Goal: Task Accomplishment & Management: Use online tool/utility

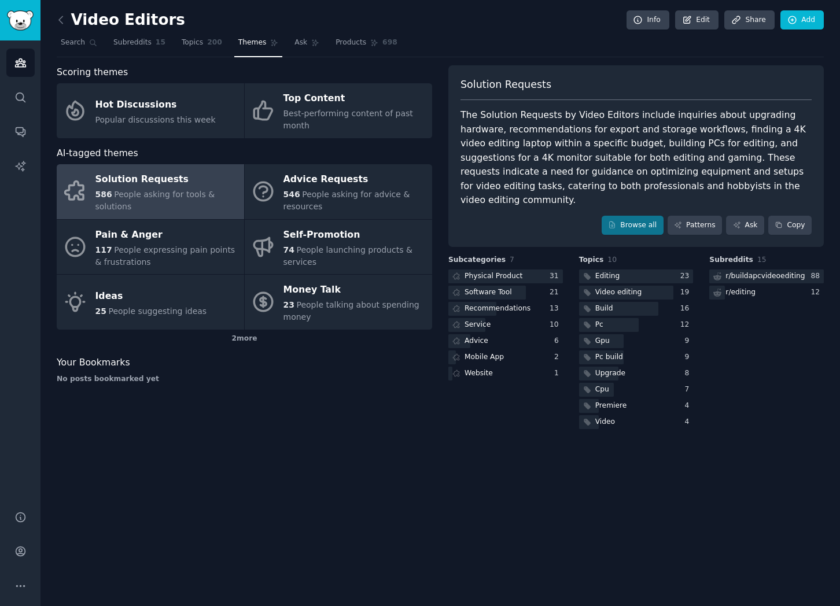
click at [233, 27] on div "Video Editors Info Edit Share Add" at bounding box center [440, 22] width 767 height 24
click at [60, 20] on icon at bounding box center [61, 20] width 12 height 12
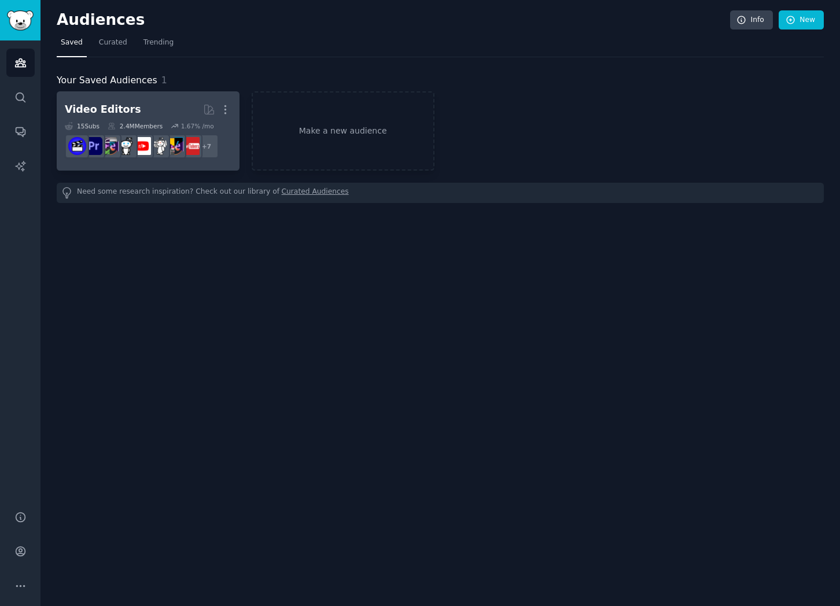
click at [167, 100] on h2 "Video Editors More" at bounding box center [148, 110] width 167 height 20
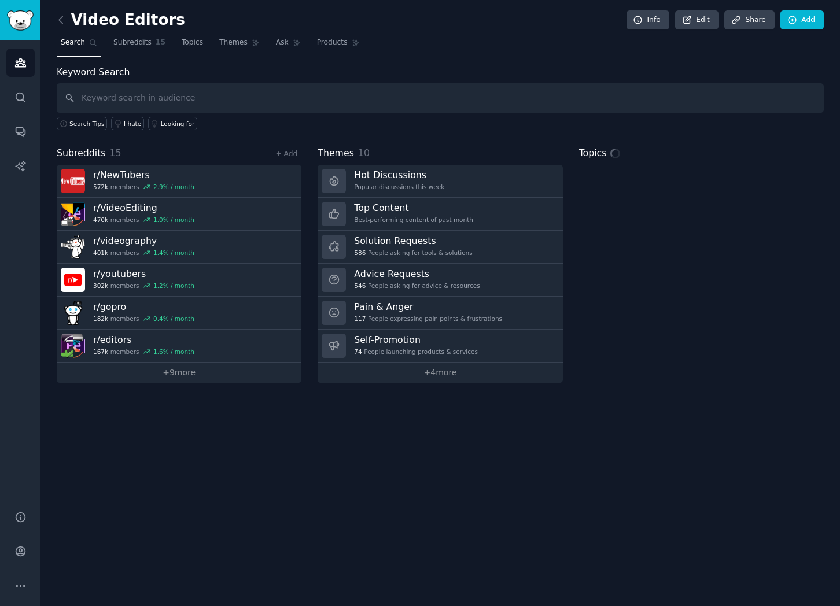
click at [299, 98] on input "text" at bounding box center [440, 98] width 767 height 30
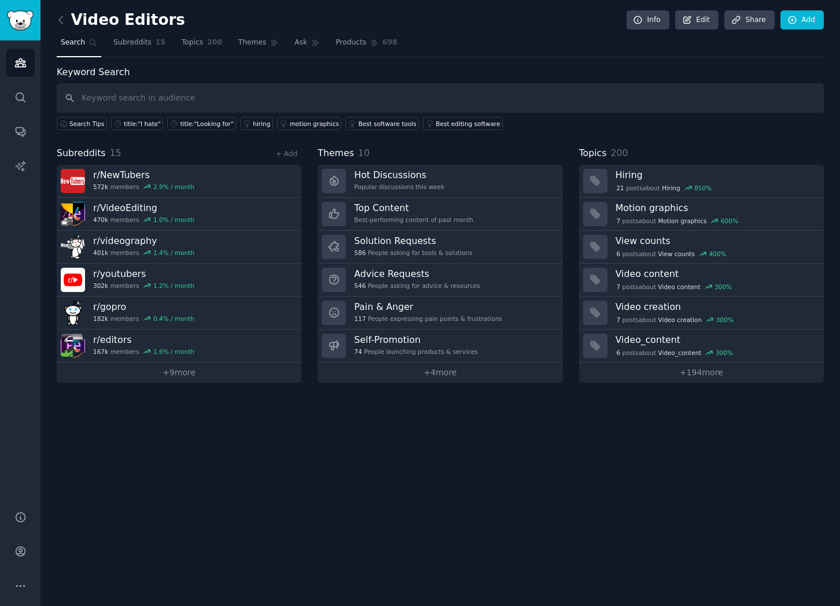
click at [63, 27] on link at bounding box center [64, 20] width 14 height 19
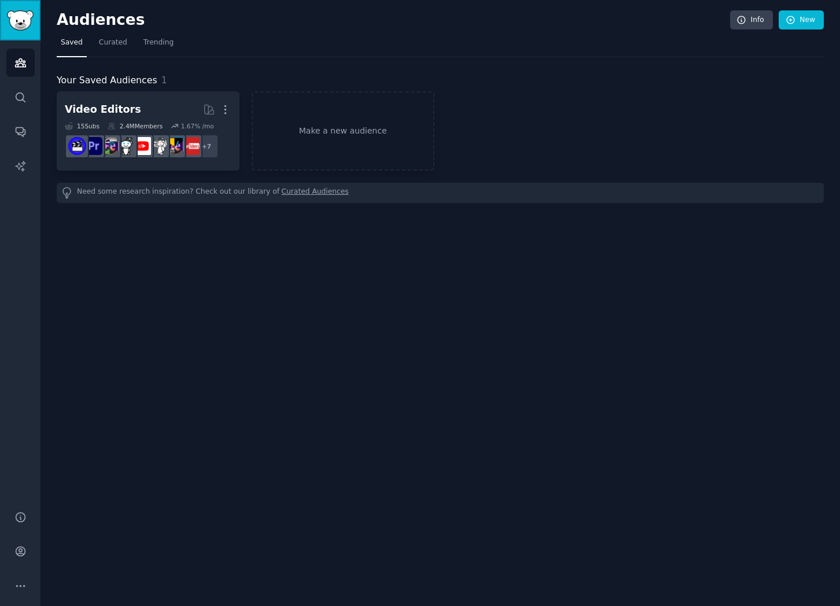
click at [23, 20] on img "Sidebar" at bounding box center [20, 20] width 27 height 20
click at [14, 64] on icon "Sidebar" at bounding box center [20, 63] width 12 height 12
click at [14, 97] on icon "Sidebar" at bounding box center [20, 97] width 12 height 12
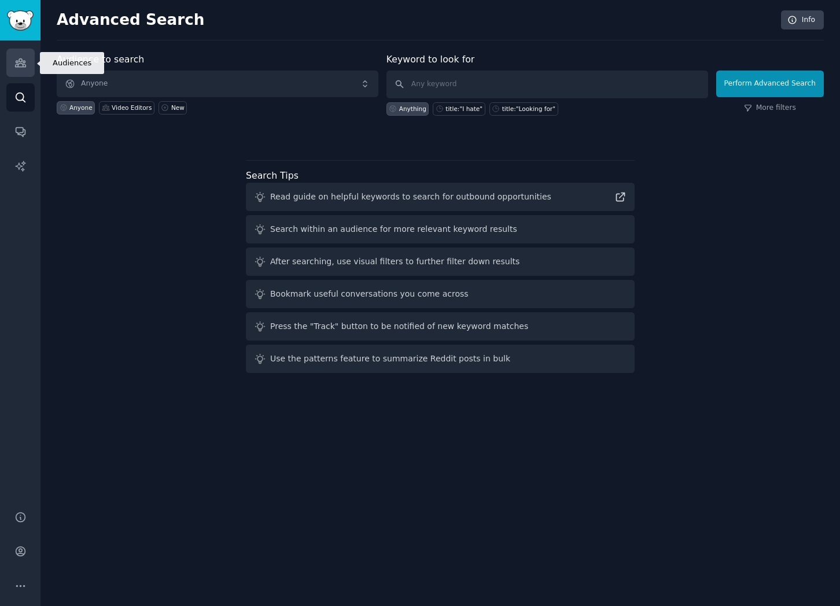
click at [21, 69] on link "Audiences" at bounding box center [20, 63] width 28 height 28
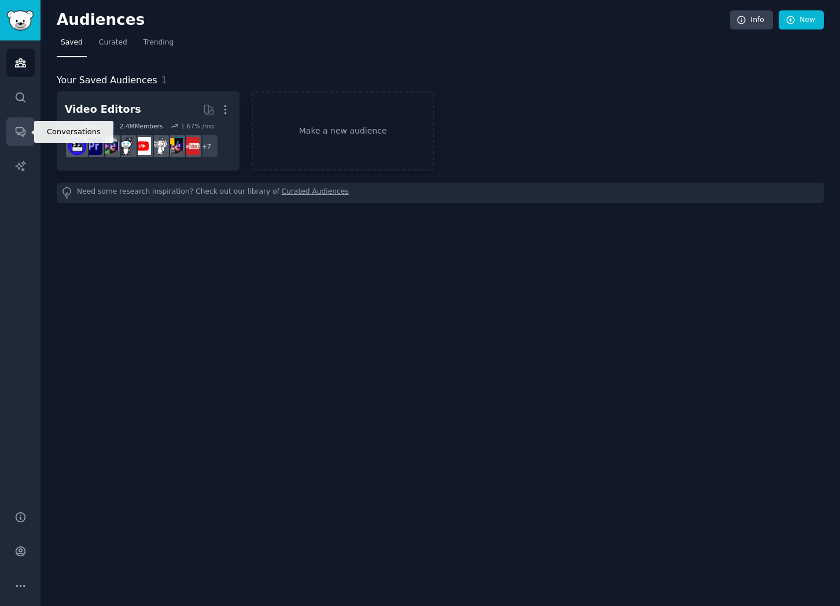
click at [20, 135] on icon "Sidebar" at bounding box center [20, 132] width 9 height 9
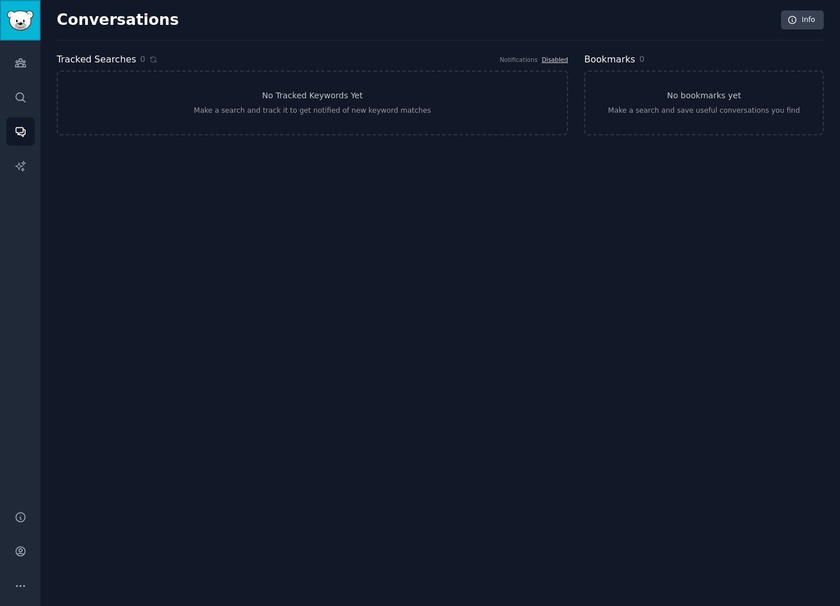
click at [24, 19] on img "Sidebar" at bounding box center [20, 20] width 27 height 20
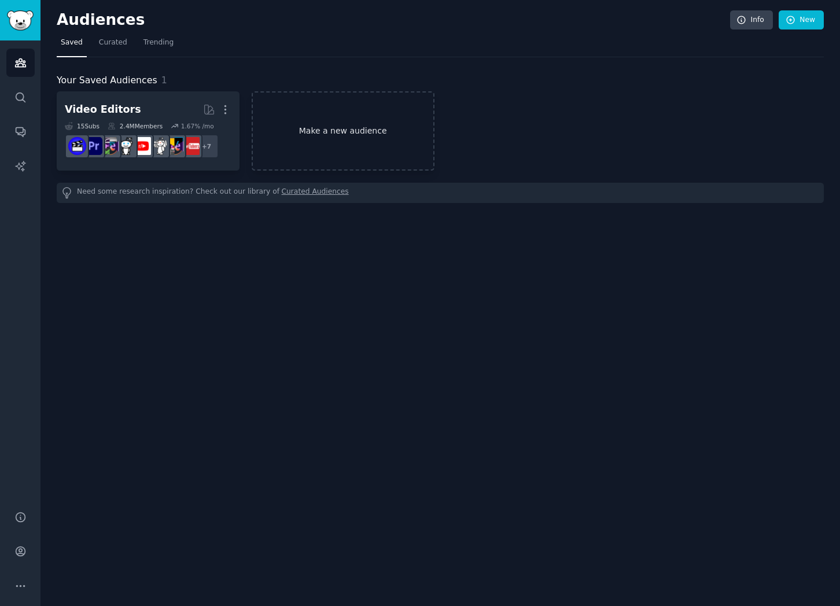
click at [336, 138] on link "Make a new audience" at bounding box center [343, 130] width 183 height 79
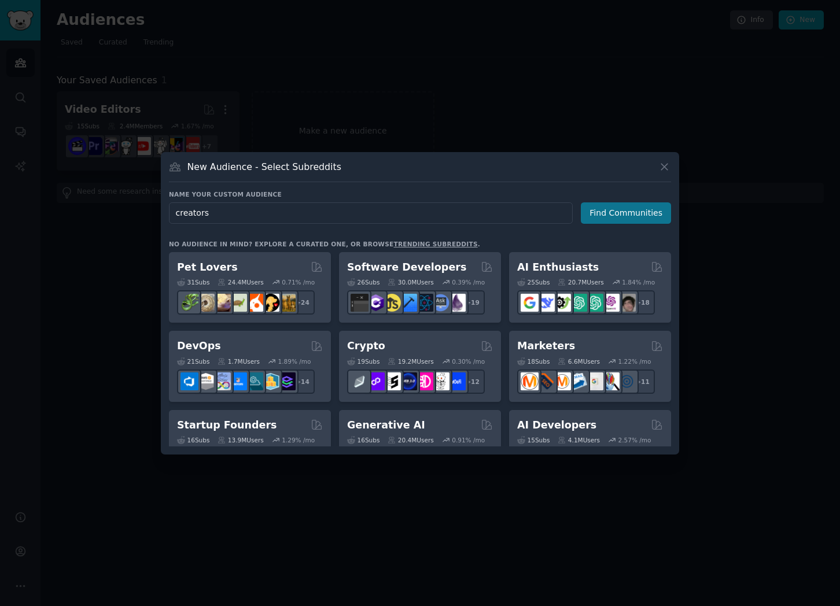
type input "creators"
click at [610, 211] on button "Find Communities" at bounding box center [626, 213] width 90 height 21
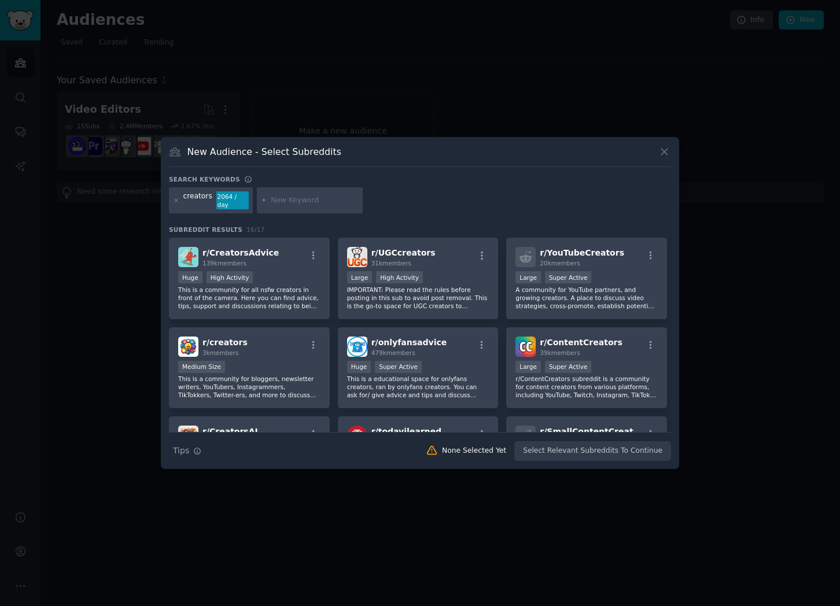
click at [496, 219] on div "Search keywords creators 2064 / day Subreddit Results 16 / 17 r/ CreatorsAdvice…" at bounding box center [420, 318] width 502 height 286
click at [646, 348] on icon "button" at bounding box center [651, 345] width 10 height 10
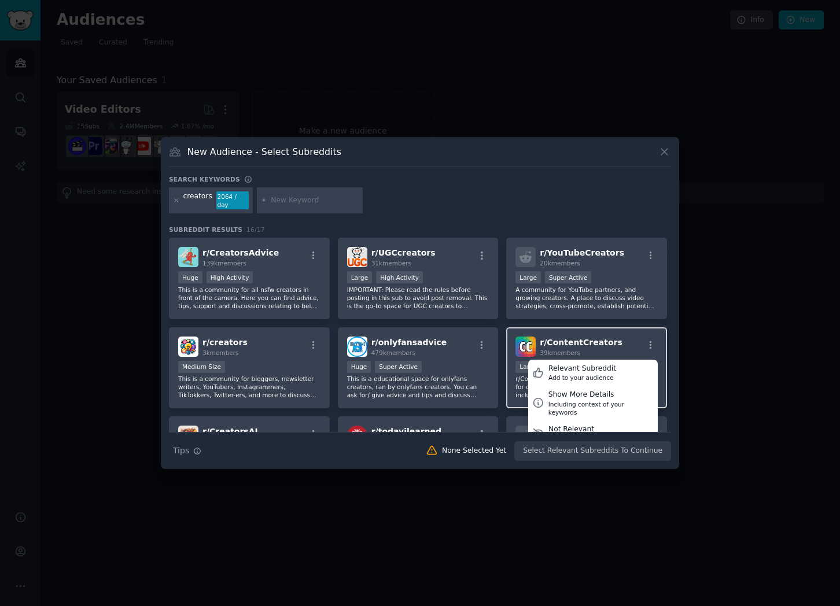
click at [615, 342] on div "r/ ContentCreators 39k members Relevant Subreddit Add to your audience Show Mor…" at bounding box center [587, 347] width 142 height 20
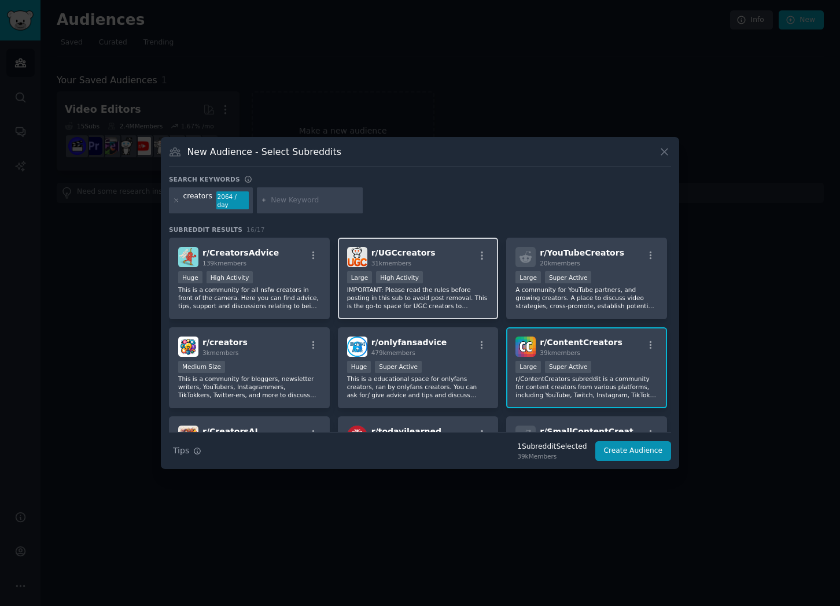
click at [439, 271] on div "Large High Activity" at bounding box center [418, 278] width 142 height 14
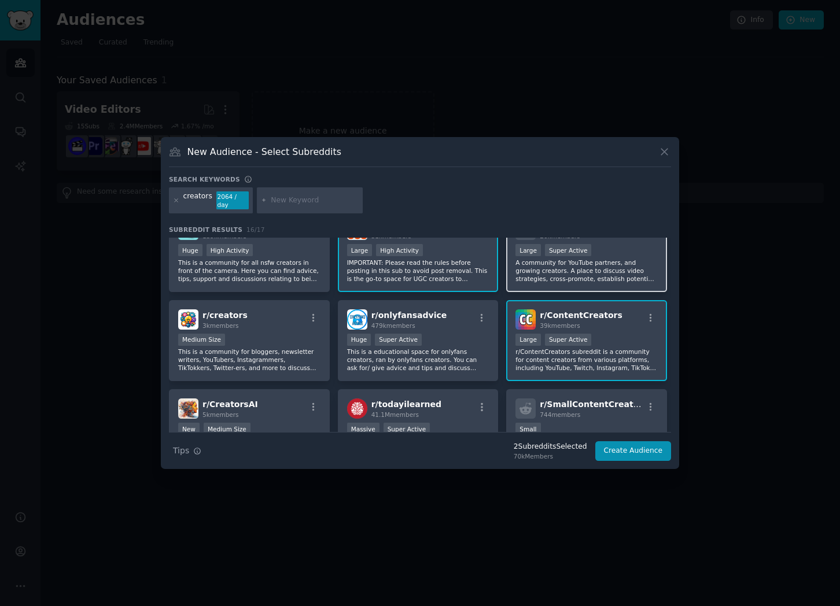
scroll to position [26, 0]
click at [559, 262] on p "A community for YouTube partners, and growing creators. A place to discuss vide…" at bounding box center [587, 272] width 142 height 24
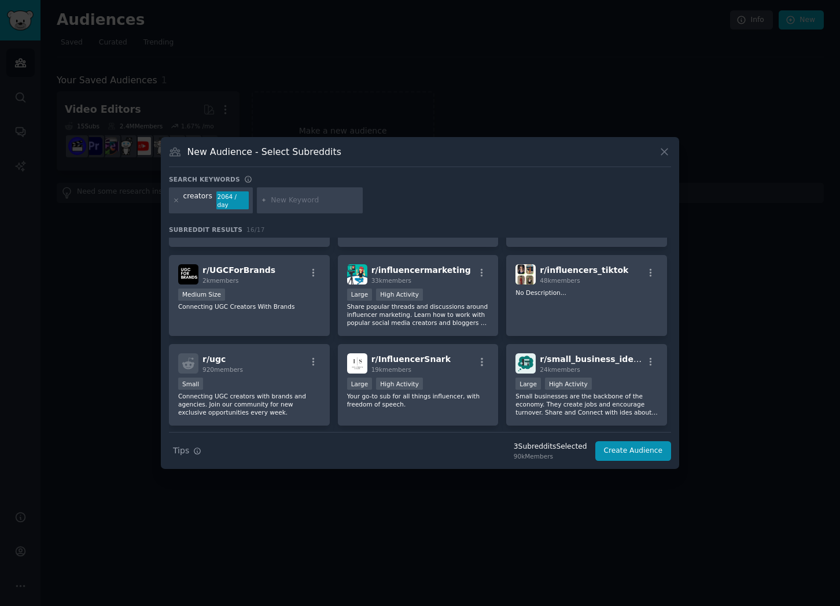
scroll to position [242, 0]
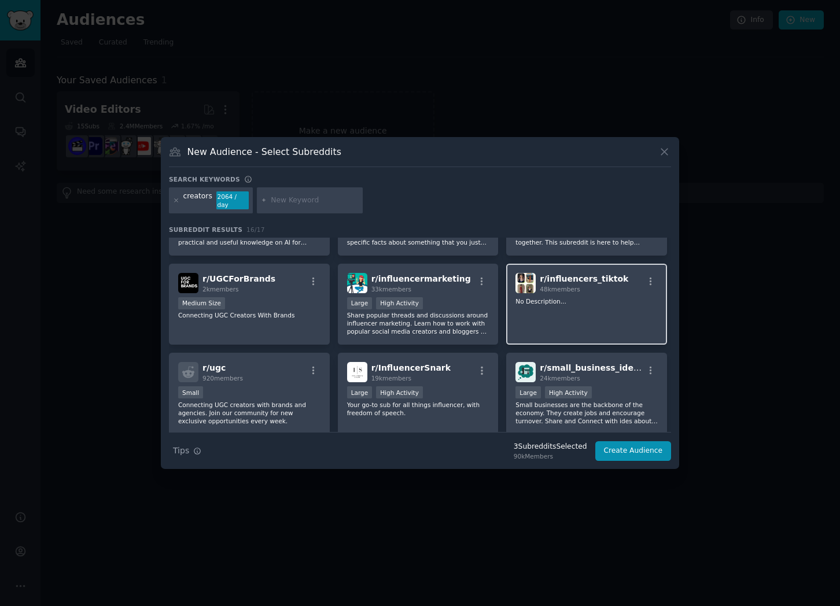
click at [543, 328] on div "r/ influencers_tiktok 48k members No Description..." at bounding box center [586, 305] width 161 height 82
click at [580, 312] on div "r/ influencers_tiktok 48k members No Description..." at bounding box center [586, 305] width 161 height 82
click at [554, 319] on div "r/ influencers_tiktok 48k members No Description..." at bounding box center [586, 305] width 161 height 82
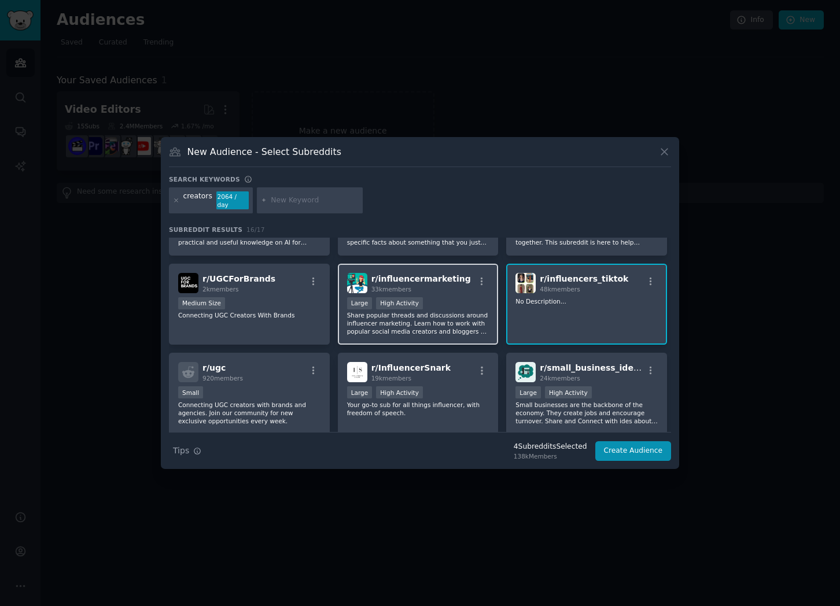
click at [459, 288] on div "r/ influencermarketing 33k members" at bounding box center [418, 283] width 142 height 20
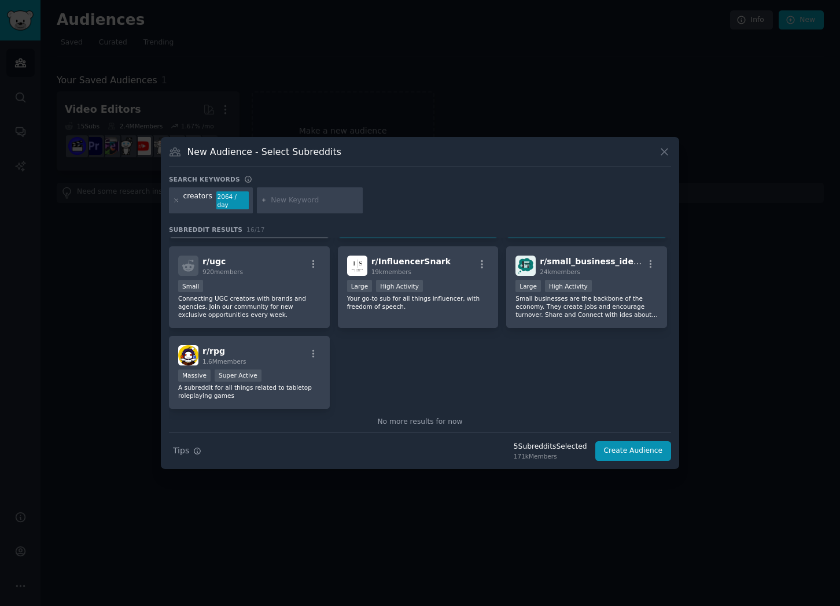
scroll to position [346, 0]
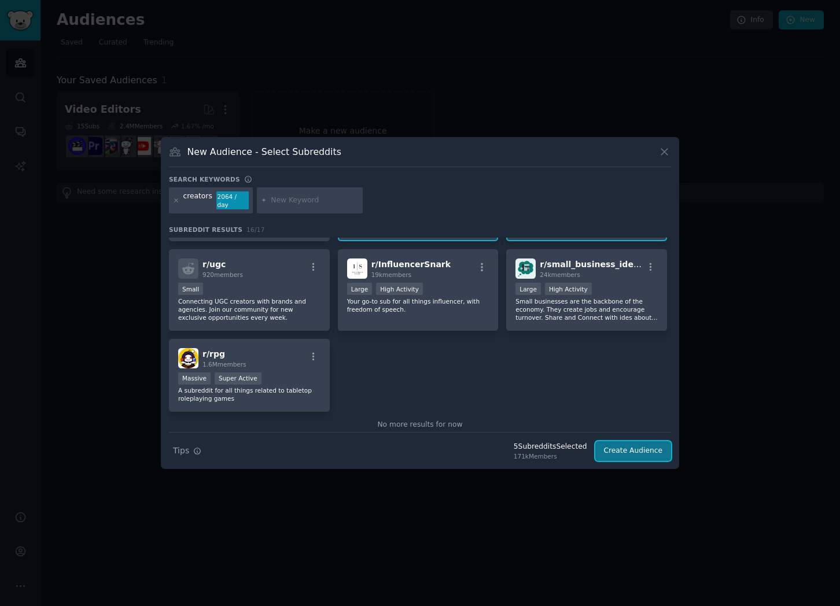
click at [640, 454] on button "Create Audience" at bounding box center [633, 451] width 76 height 20
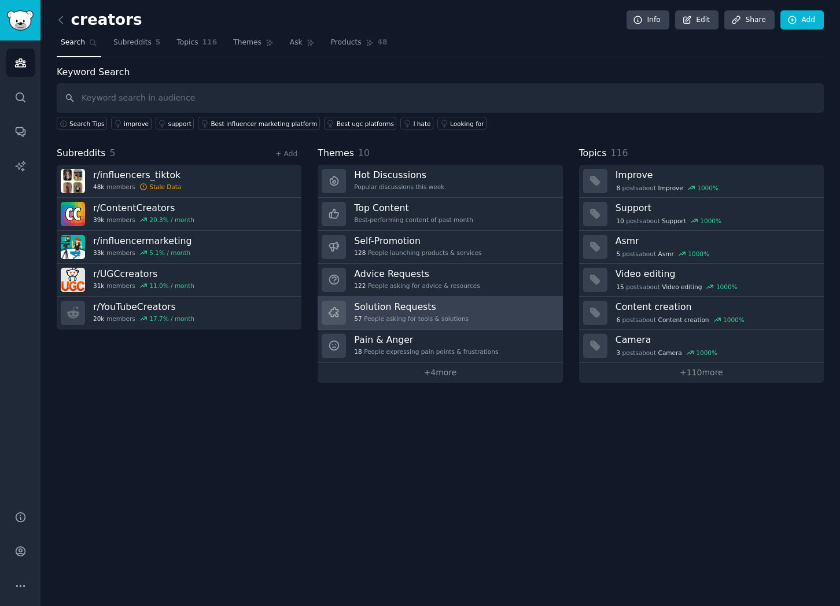
click at [410, 310] on h3 "Solution Requests" at bounding box center [411, 307] width 115 height 12
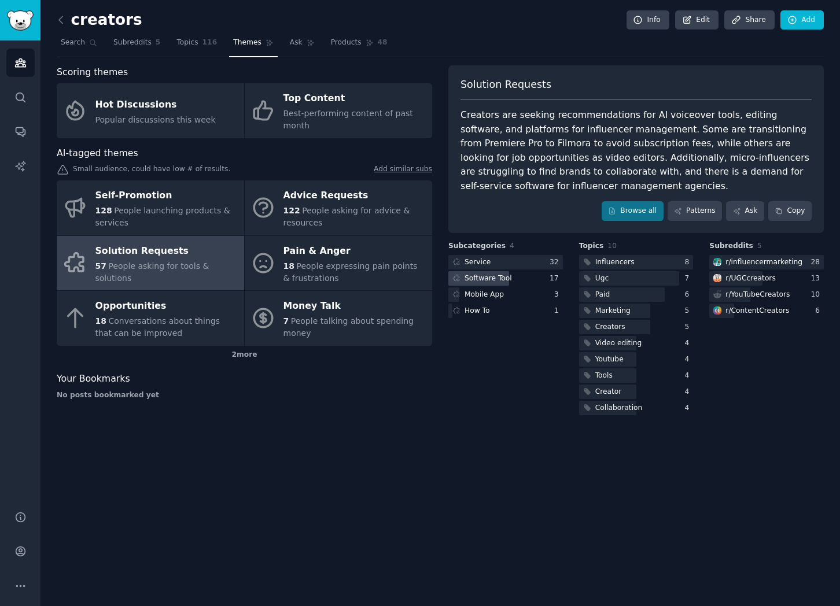
click at [491, 278] on div "Software Tool" at bounding box center [488, 279] width 47 height 10
